Goal: Check status: Check status

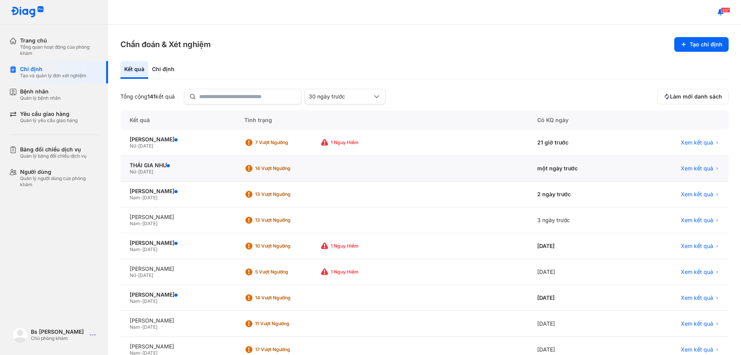
click at [288, 168] on div "14 Vượt ngưỡng" at bounding box center [286, 168] width 62 height 6
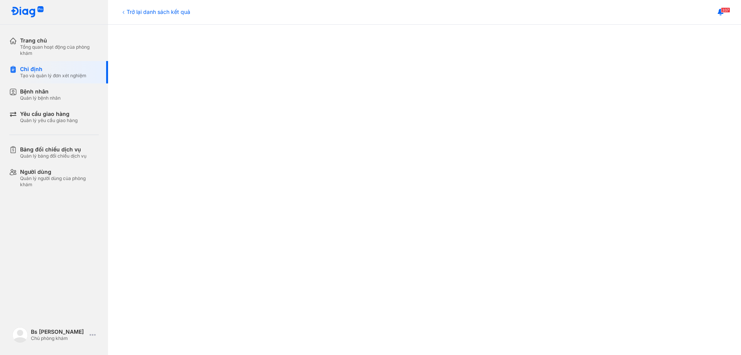
scroll to position [388, 0]
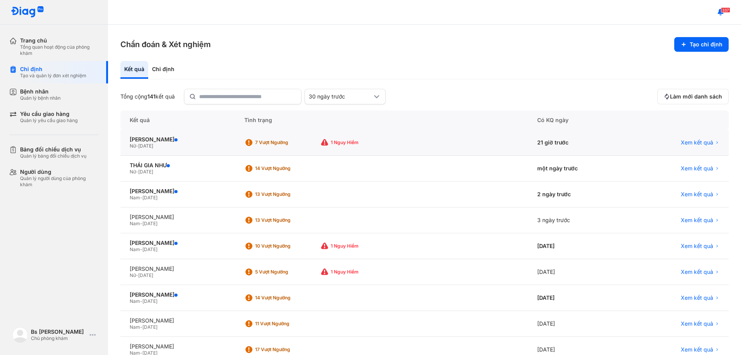
click at [308, 144] on div "7 Vượt ngưỡng" at bounding box center [286, 142] width 62 height 6
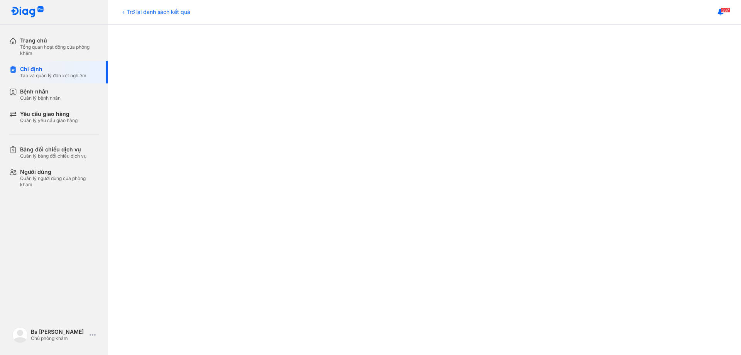
scroll to position [388, 0]
click at [25, 41] on div "Trang chủ" at bounding box center [59, 40] width 79 height 7
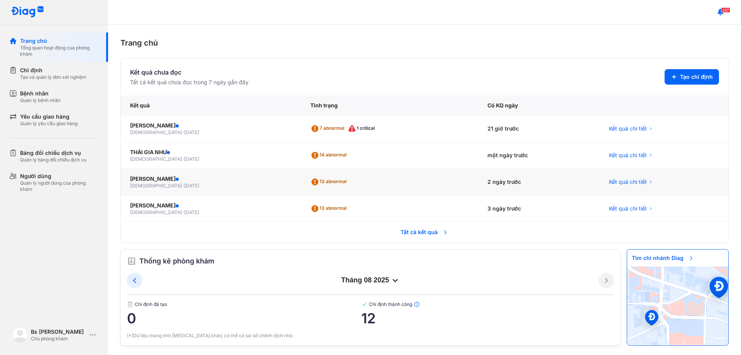
click at [310, 179] on div "13 abnormal" at bounding box center [329, 182] width 39 height 12
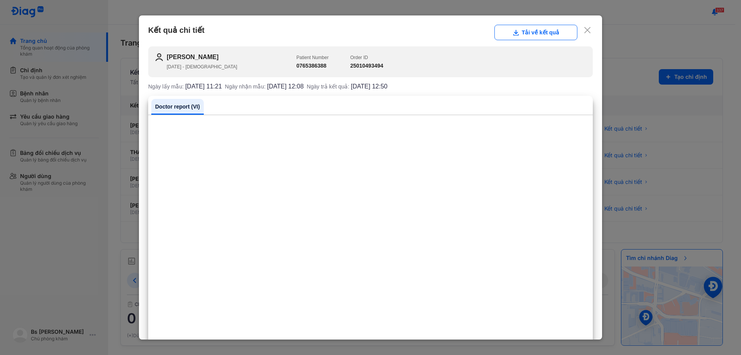
click at [588, 30] on div "Kết quả chi tiết Tải về kết quả LÊ THÀNH NHÂN 21/09/2021 - male Patient Number …" at bounding box center [370, 177] width 463 height 324
click at [583, 31] on icon at bounding box center [587, 30] width 8 height 8
